Goal: Information Seeking & Learning: Learn about a topic

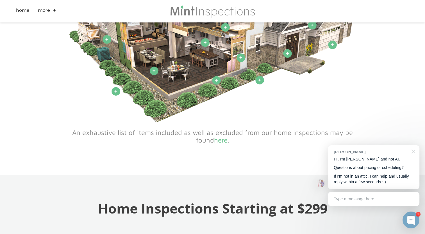
scroll to position [365, 0]
click at [221, 142] on link "here" at bounding box center [220, 140] width 13 height 8
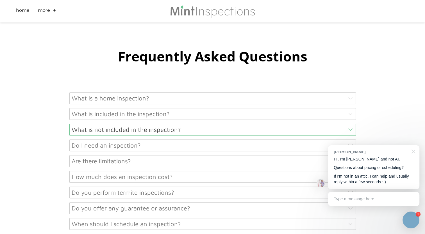
scroll to position [225, 0]
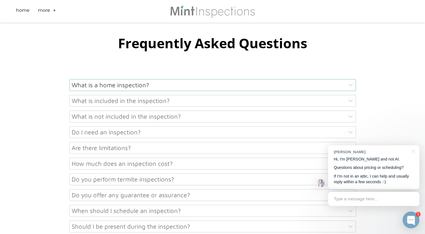
click at [120, 86] on div "What is a home inspection?" at bounding box center [212, 85] width 287 height 12
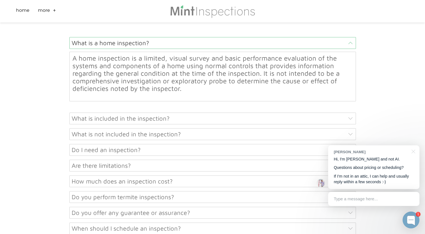
scroll to position [281, 0]
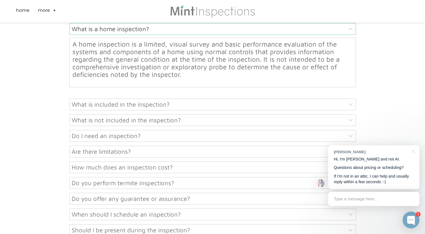
click at [153, 106] on div "What is included in the inspection?" at bounding box center [212, 105] width 287 height 12
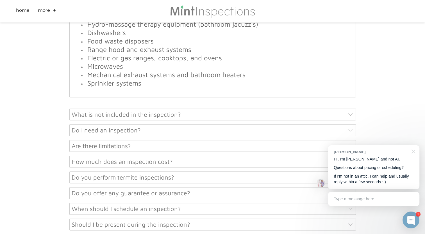
scroll to position [646, 0]
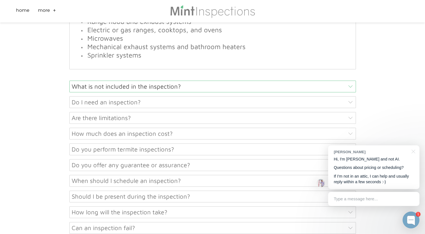
click at [157, 87] on div "What is not included in the inspection?" at bounding box center [212, 87] width 287 height 12
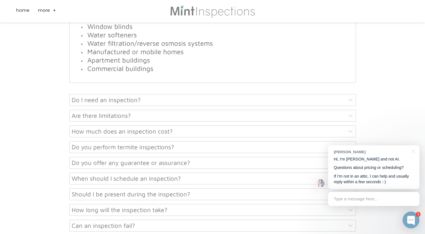
scroll to position [482, 0]
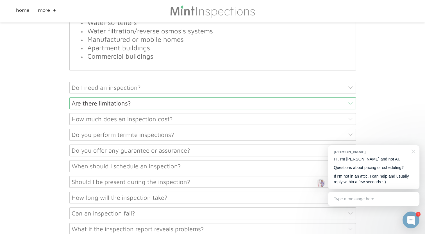
click at [150, 87] on div "Do I need an inspection?" at bounding box center [212, 88] width 287 height 12
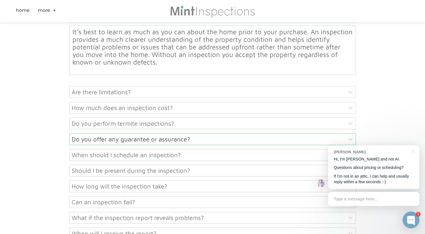
scroll to position [350, 0]
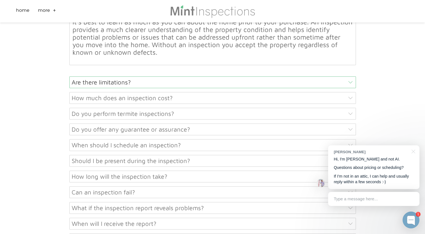
click at [118, 83] on div "Are there limitations?" at bounding box center [212, 82] width 287 height 12
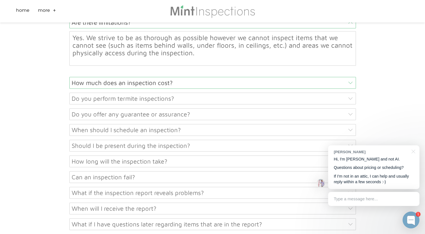
click at [125, 84] on div "How much does an inspection cost?" at bounding box center [212, 83] width 287 height 12
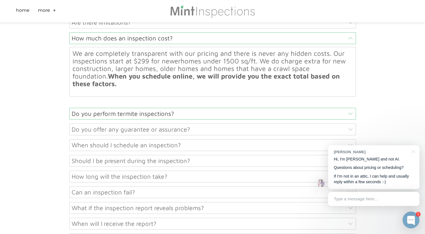
click at [162, 115] on div "Do you perform termite inspections?" at bounding box center [212, 114] width 287 height 12
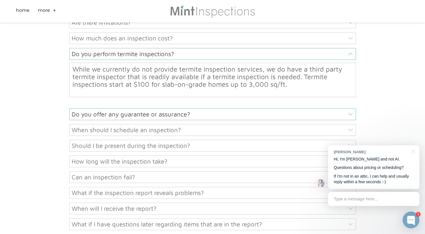
click at [149, 114] on div "Do you offer any guarantee or assurance?" at bounding box center [212, 114] width 287 height 12
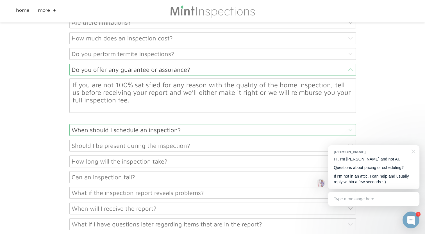
click at [178, 129] on div "When should I schedule an inspection?" at bounding box center [212, 130] width 287 height 12
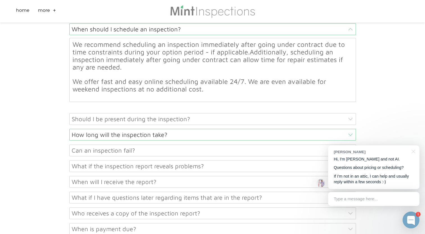
scroll to position [435, 0]
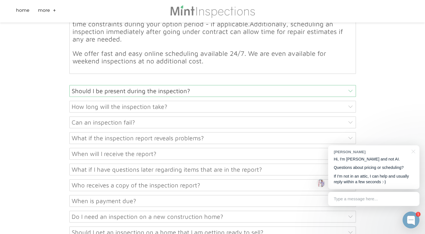
click at [119, 90] on div "Should I be present during the inspection?" at bounding box center [212, 91] width 287 height 12
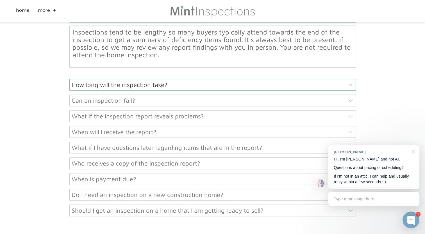
click at [122, 85] on div "How long will the inspection take?" at bounding box center [212, 85] width 287 height 12
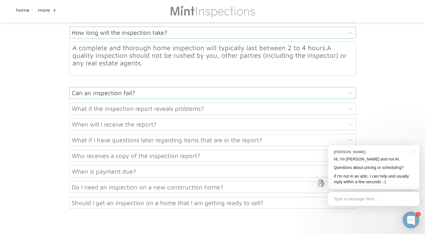
click at [117, 94] on div "Can an inspection fail?" at bounding box center [212, 93] width 287 height 12
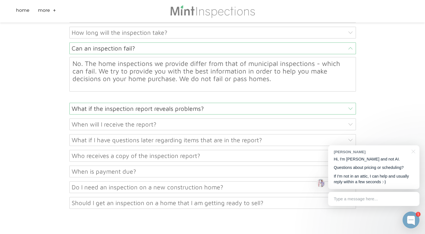
click at [119, 111] on div "What if the inspection report reveals problems?" at bounding box center [212, 109] width 287 height 12
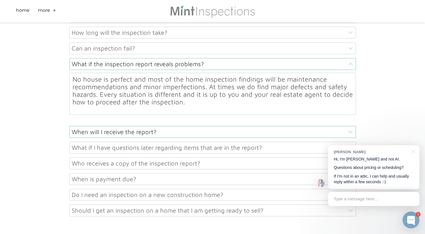
click at [100, 132] on div "When will I receive the report?" at bounding box center [212, 132] width 287 height 12
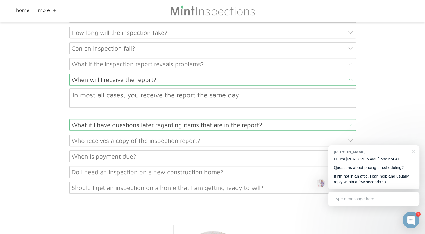
click at [153, 127] on div "What if I have questions later regarding items that are in the report?" at bounding box center [212, 125] width 287 height 12
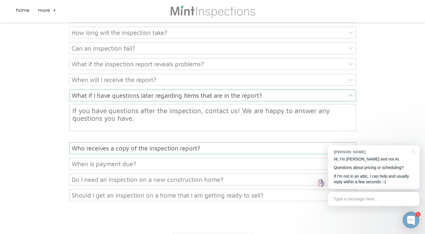
click at [151, 147] on div "Who receives a copy of the inspection report?" at bounding box center [212, 148] width 287 height 12
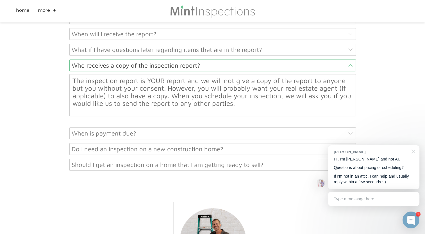
scroll to position [491, 0]
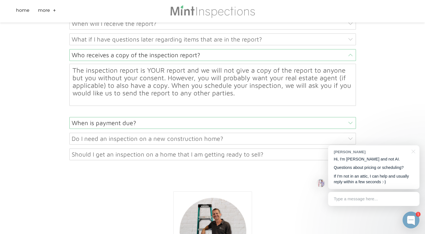
click at [124, 125] on div "When is payment due?" at bounding box center [212, 123] width 287 height 12
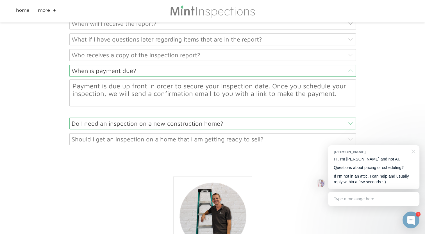
click at [148, 125] on div "Do I need an inspection on a new construction home?" at bounding box center [212, 124] width 287 height 12
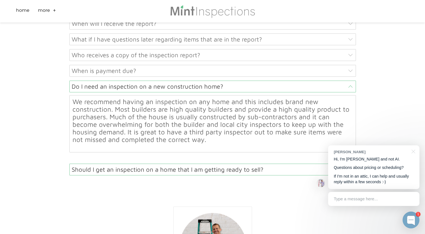
click at [138, 172] on div "Should I get an inspection on a home that I am getting ready to sell?" at bounding box center [212, 170] width 287 height 12
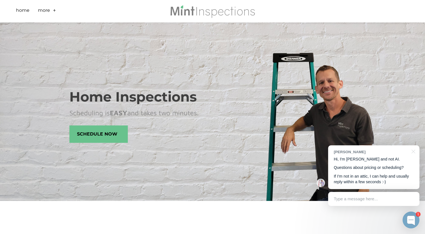
scroll to position [0, 0]
